Goal: Information Seeking & Learning: Learn about a topic

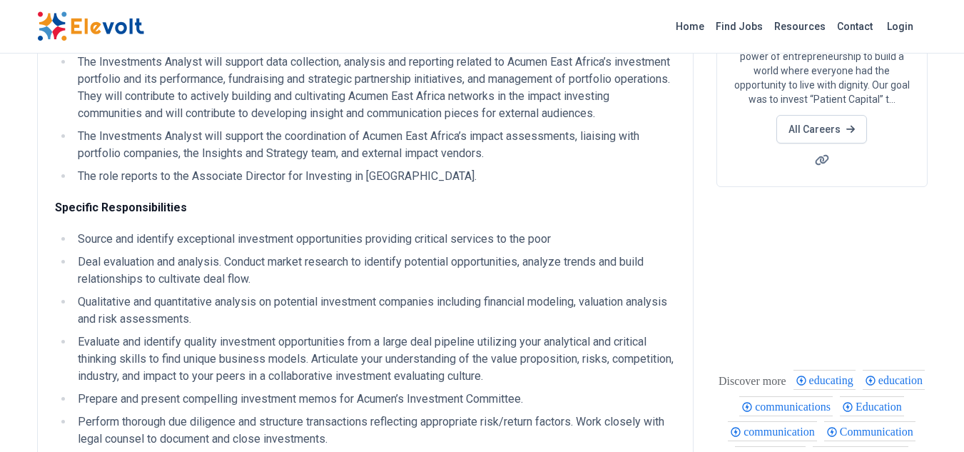
click at [81, 23] on img at bounding box center [90, 26] width 107 height 30
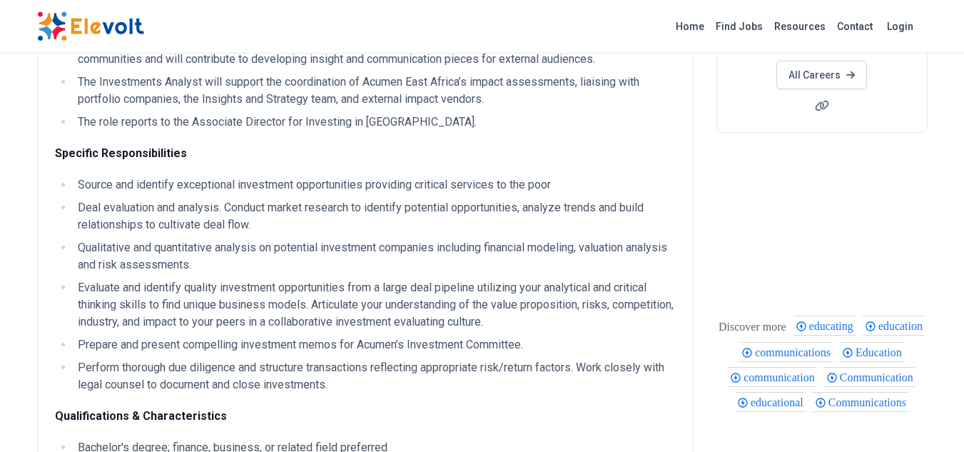
scroll to position [499, 0]
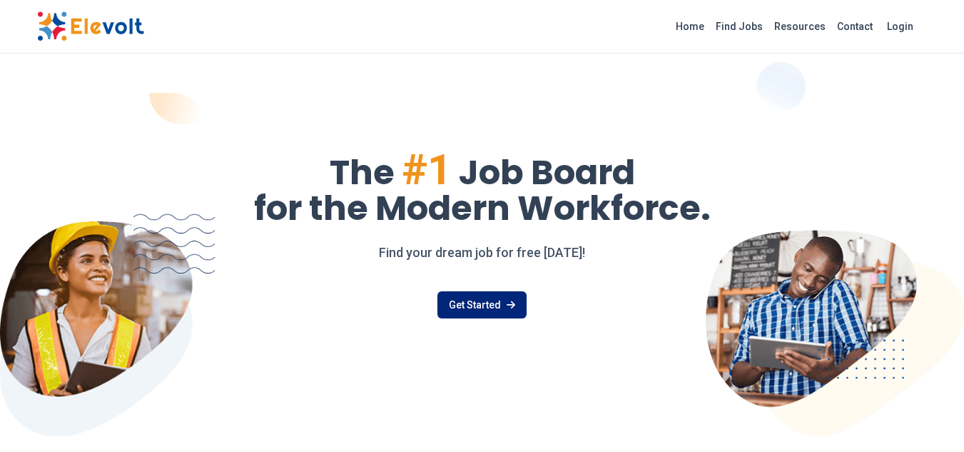
click at [496, 305] on link "Get Started" at bounding box center [481, 304] width 89 height 27
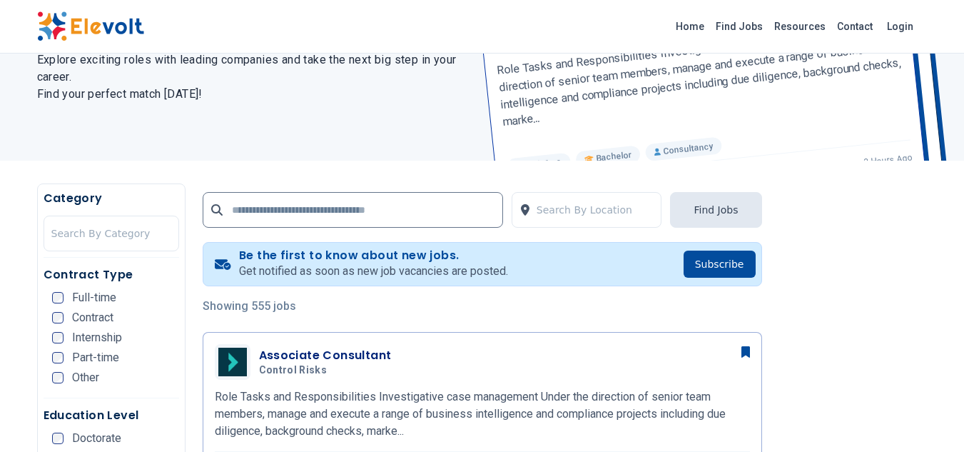
scroll to position [285, 0]
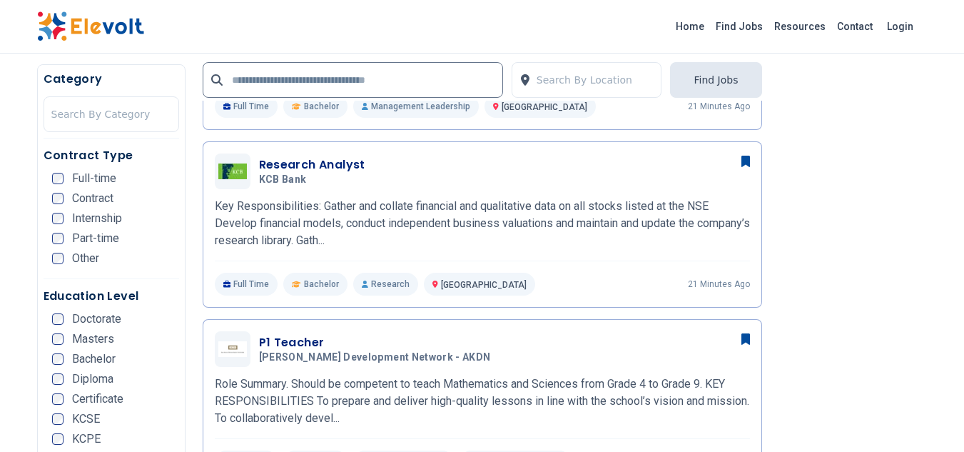
scroll to position [713, 0]
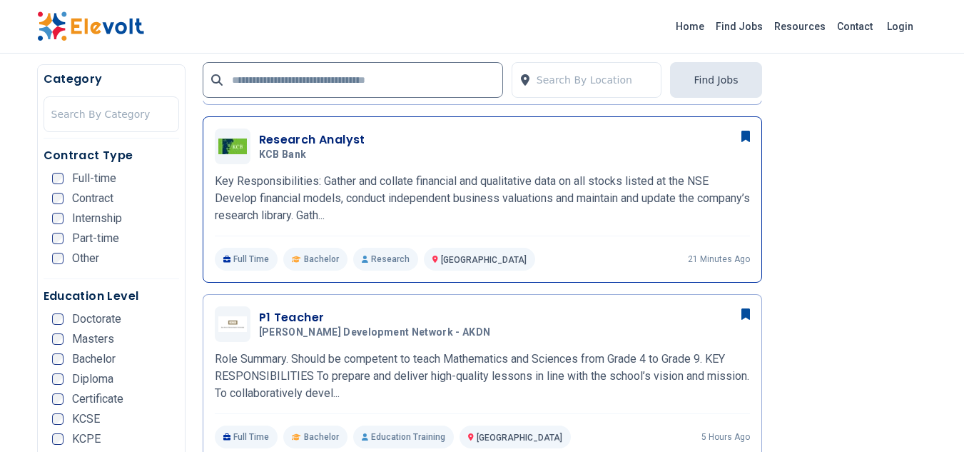
click at [285, 144] on h3 "Research Analyst" at bounding box center [312, 139] width 106 height 17
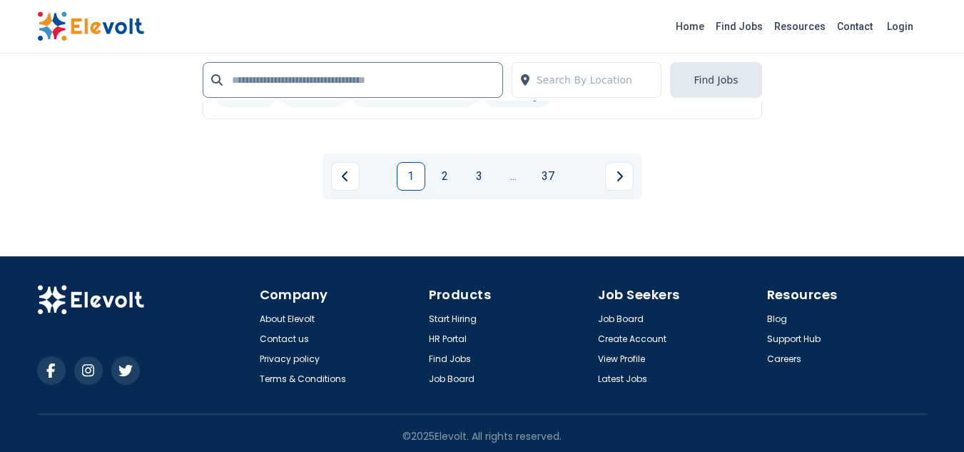
scroll to position [3410, 0]
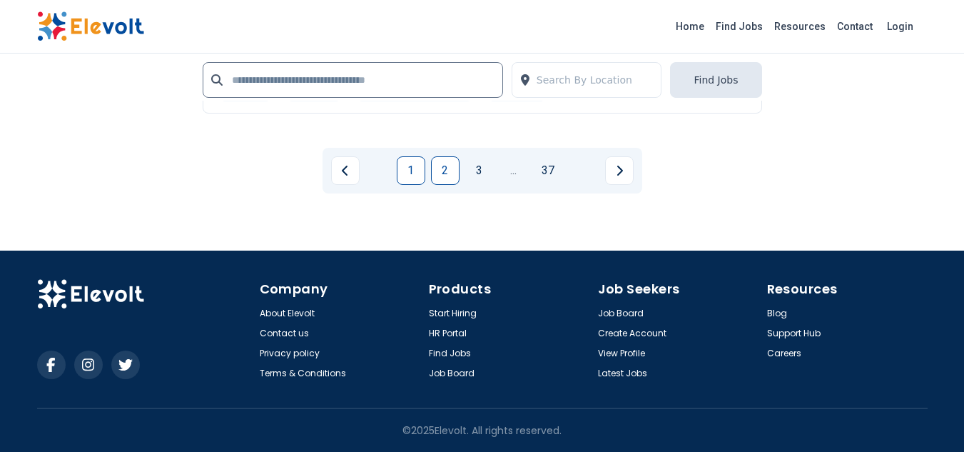
click at [450, 169] on link "2" at bounding box center [445, 170] width 29 height 29
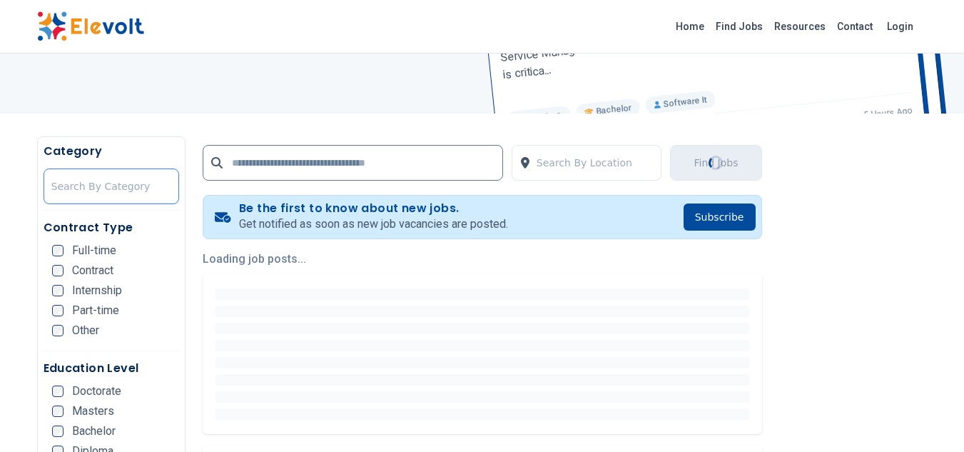
scroll to position [214, 0]
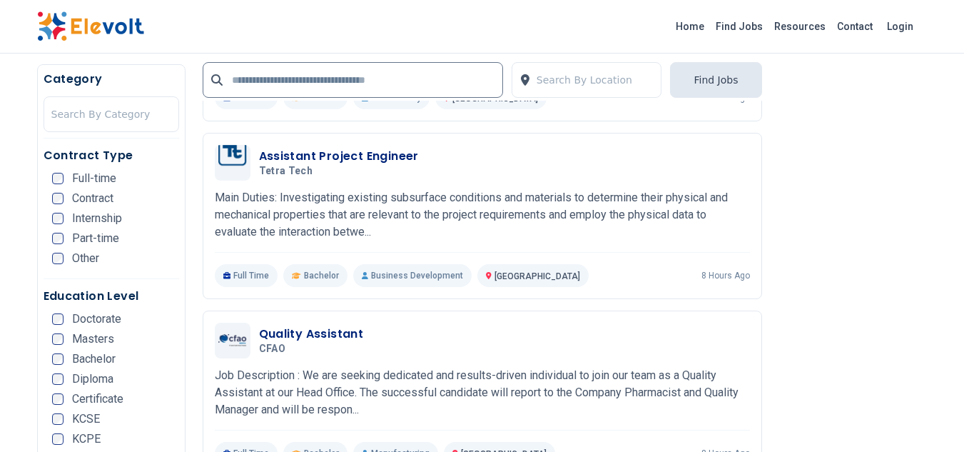
scroll to position [2283, 0]
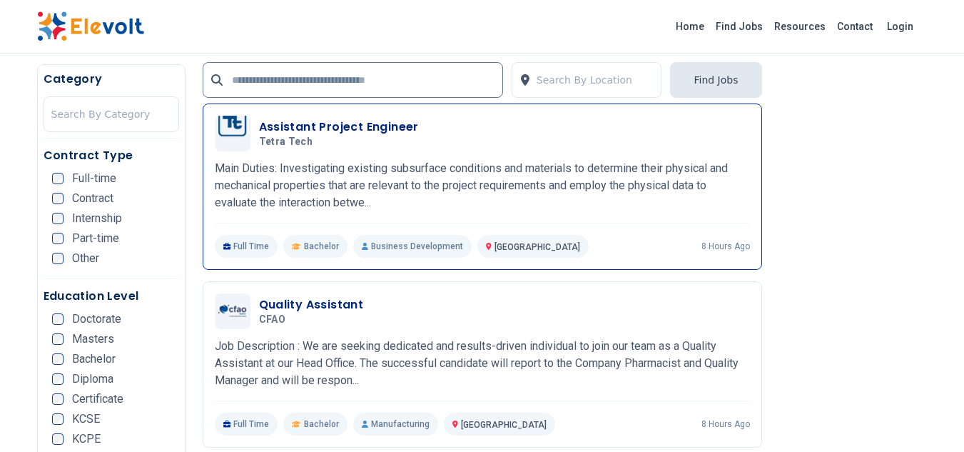
click at [293, 136] on h3 "Assistant Project Engineer" at bounding box center [339, 126] width 160 height 17
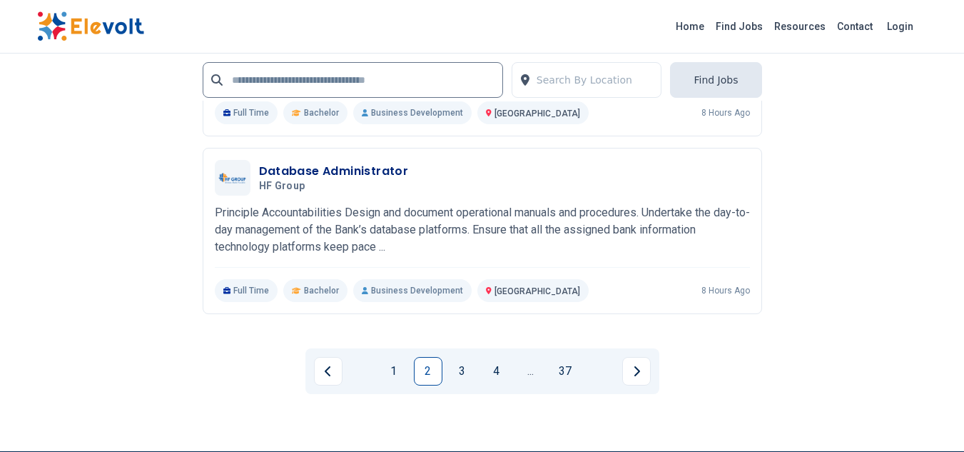
scroll to position [3281, 0]
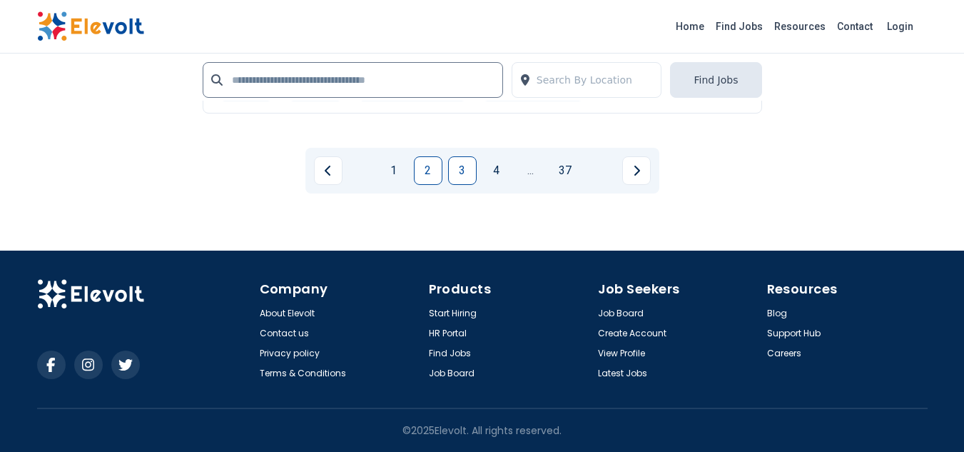
click at [452, 184] on link "3" at bounding box center [462, 170] width 29 height 29
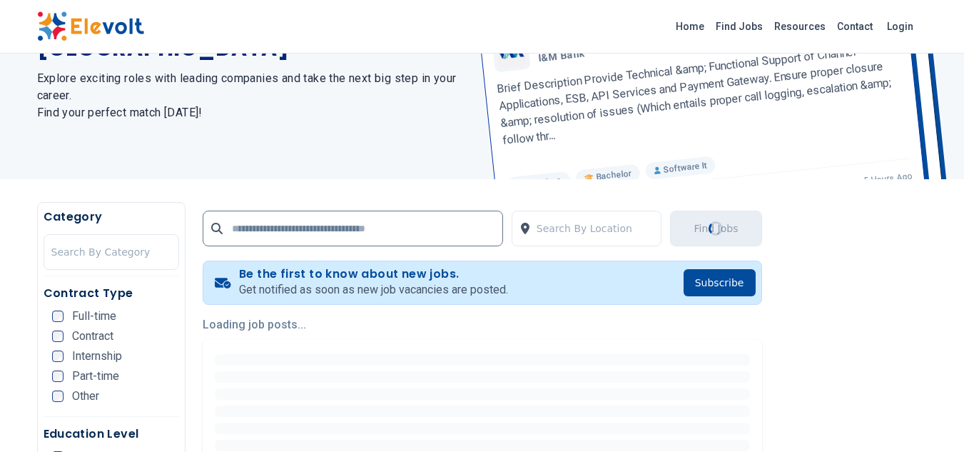
scroll to position [285, 0]
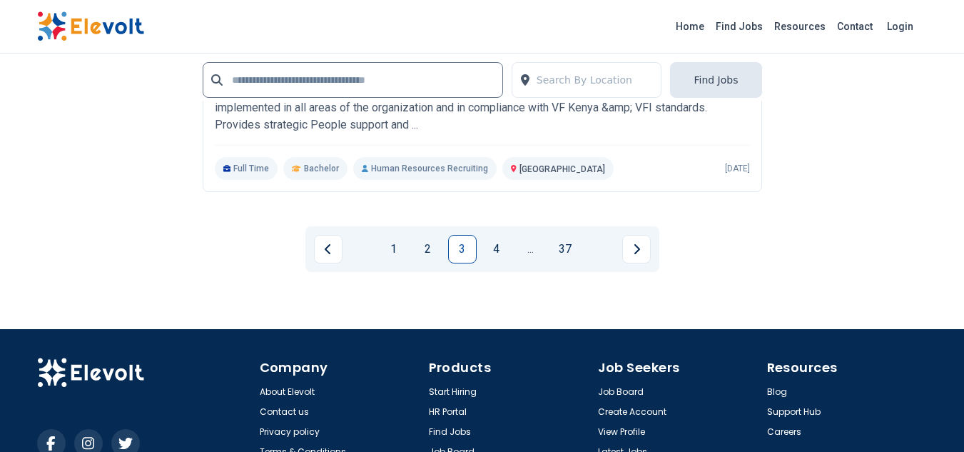
scroll to position [3281, 0]
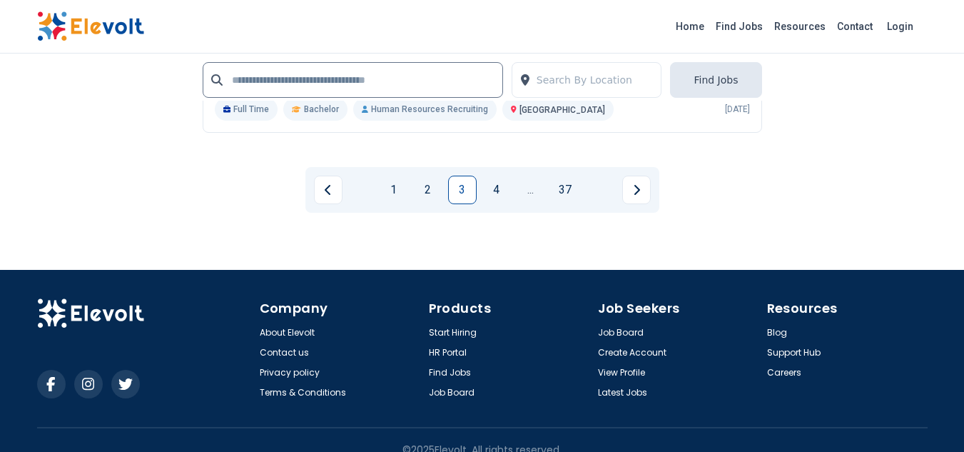
click at [504, 204] on link "4" at bounding box center [496, 189] width 29 height 29
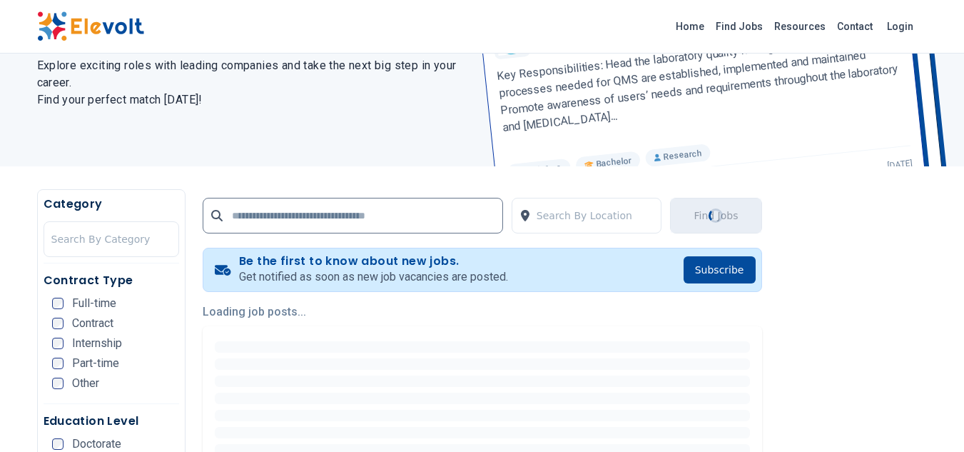
scroll to position [143, 0]
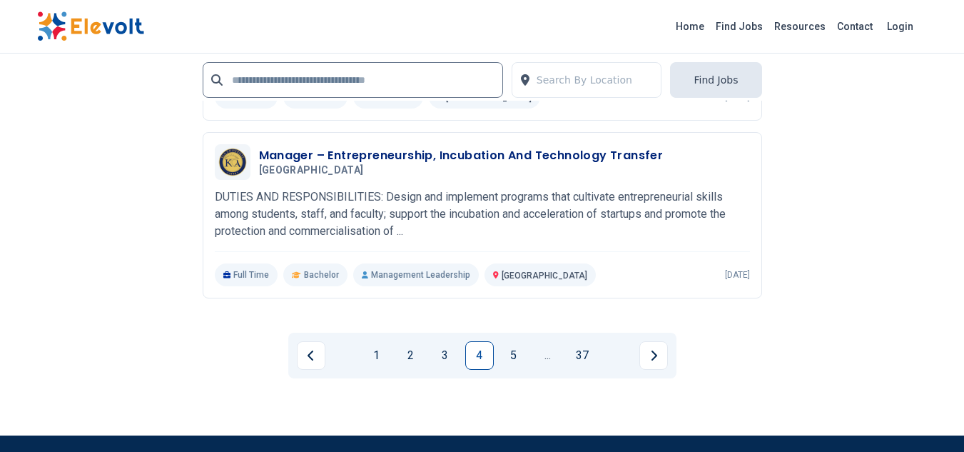
scroll to position [3067, 0]
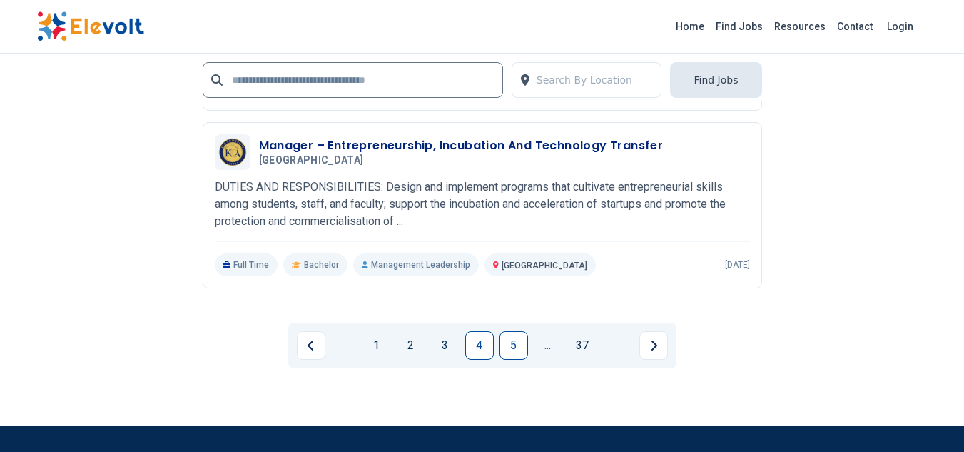
click at [507, 360] on link "5" at bounding box center [513, 345] width 29 height 29
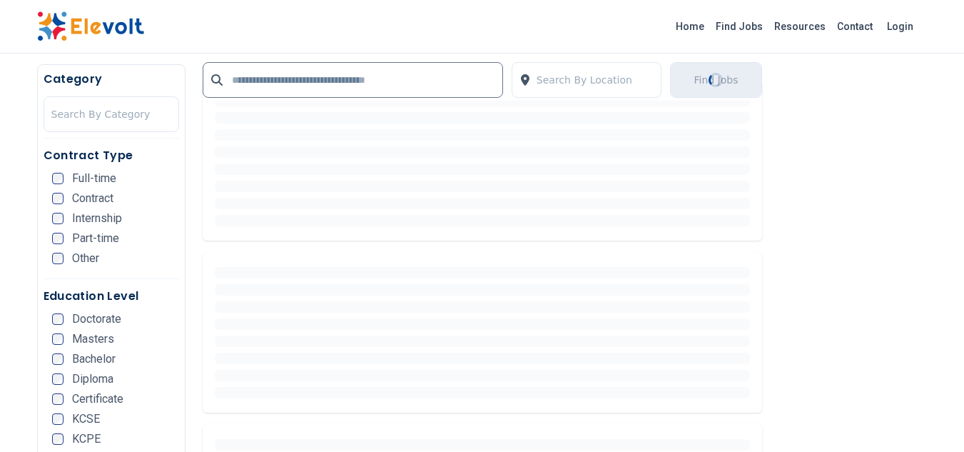
scroll to position [428, 0]
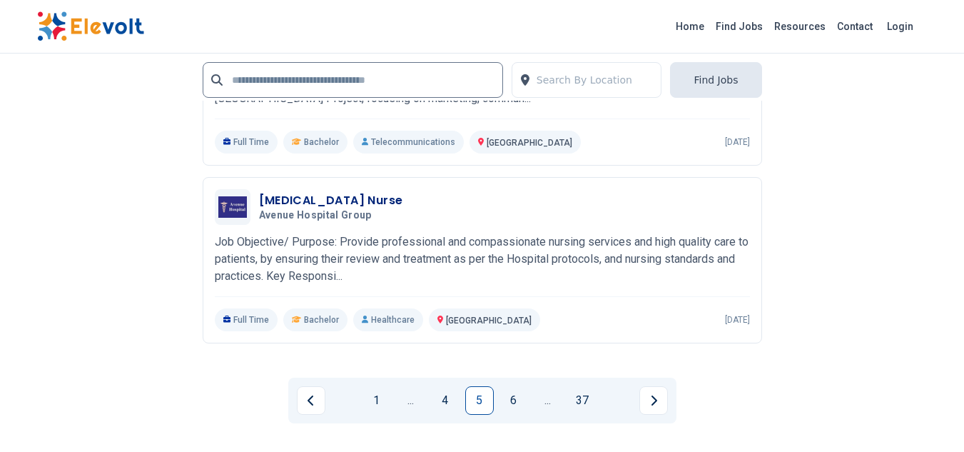
scroll to position [3281, 0]
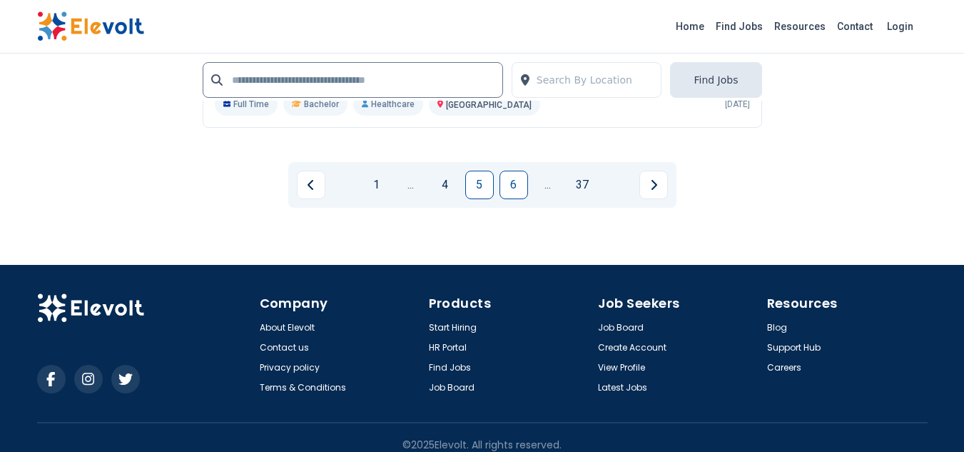
click at [510, 199] on link "6" at bounding box center [513, 184] width 29 height 29
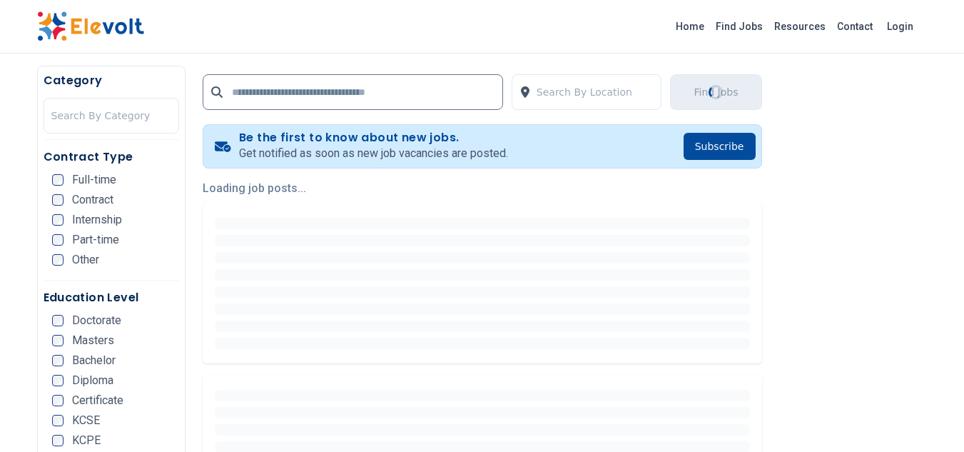
scroll to position [285, 0]
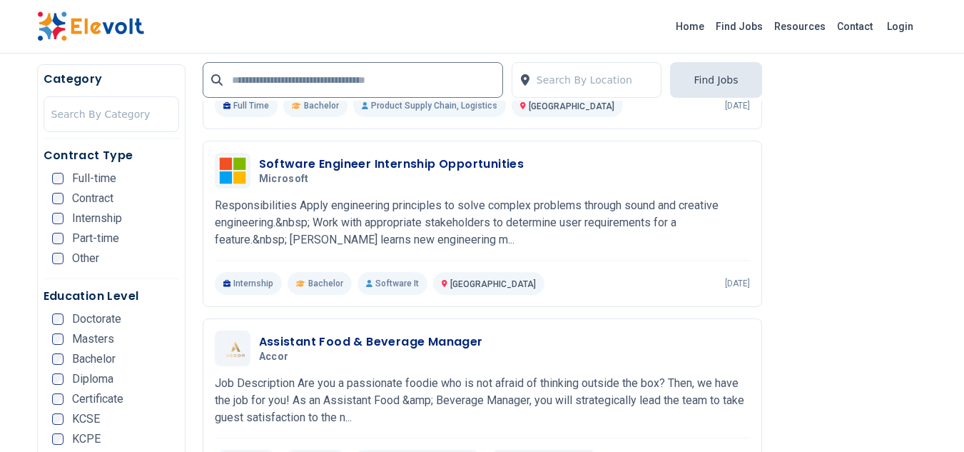
scroll to position [2354, 0]
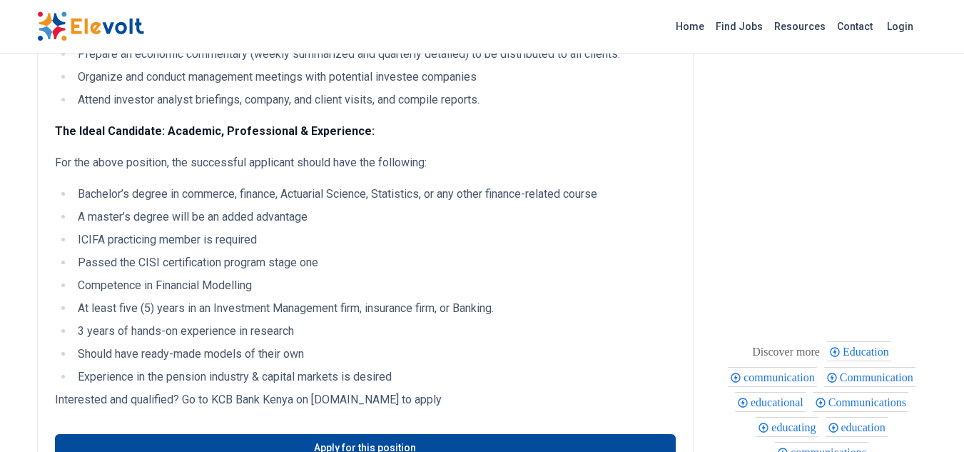
scroll to position [571, 0]
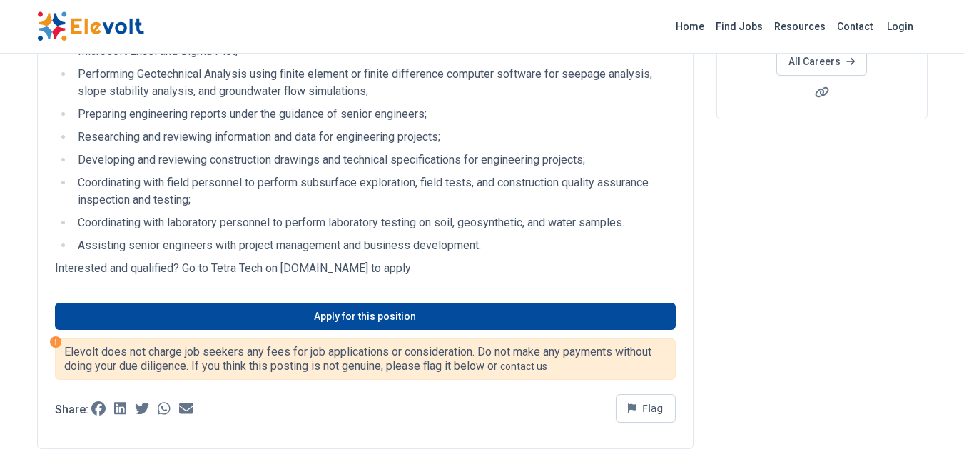
scroll to position [71, 0]
